Goal: Navigation & Orientation: Find specific page/section

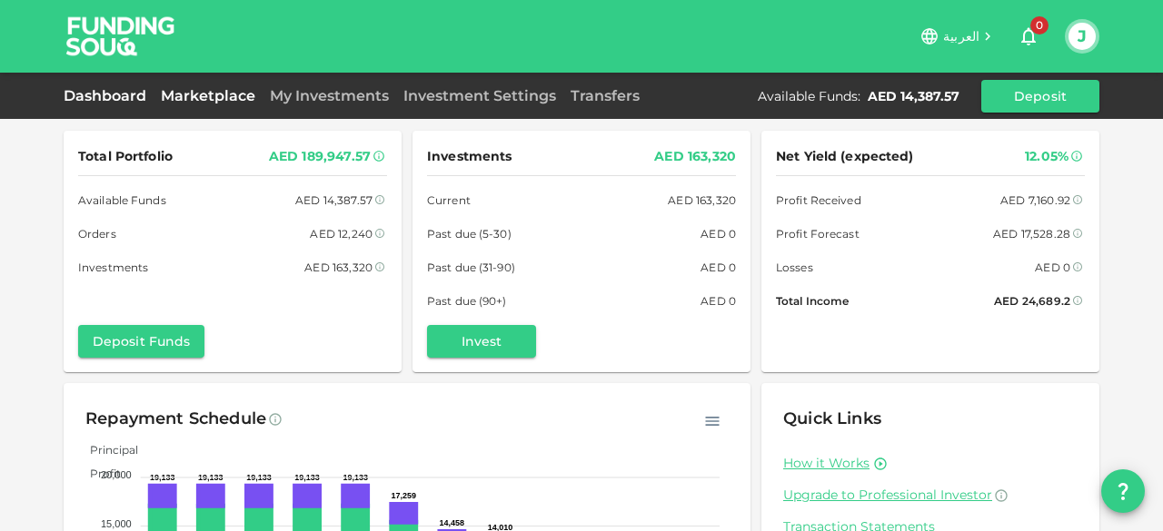
click at [211, 89] on link "Marketplace" at bounding box center [208, 95] width 109 height 17
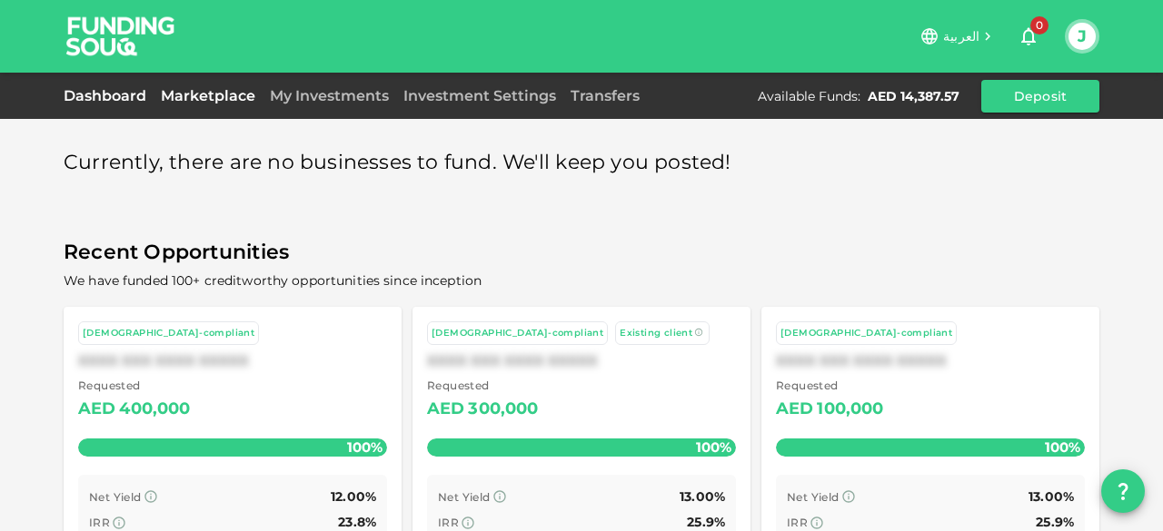
click at [92, 95] on link "Dashboard" at bounding box center [109, 95] width 90 height 17
